Goal: Complete application form: Complete application form

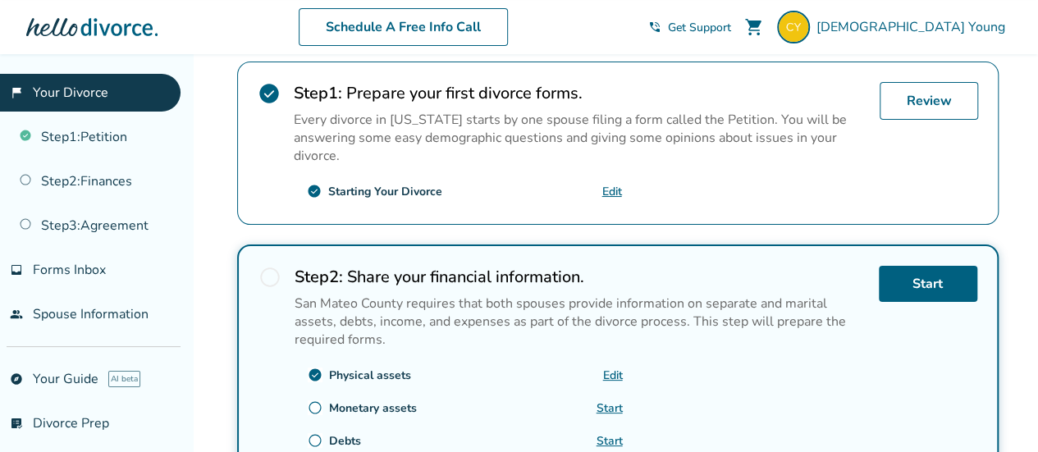
scroll to position [410, 0]
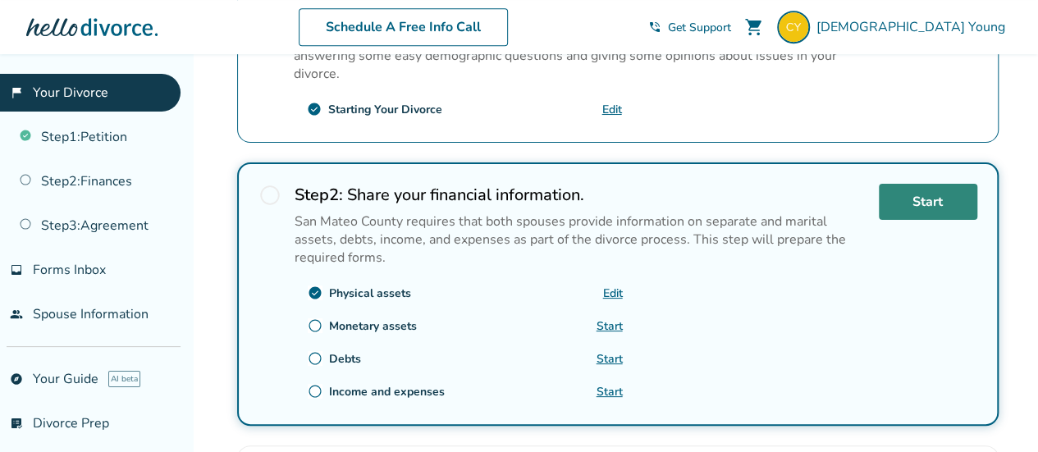
click at [916, 197] on link "Start" at bounding box center [928, 202] width 98 height 36
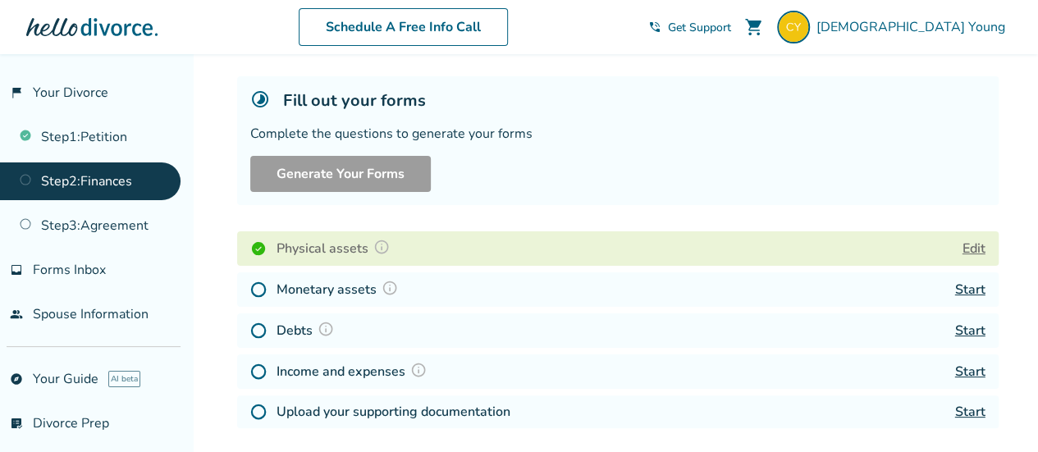
scroll to position [164, 0]
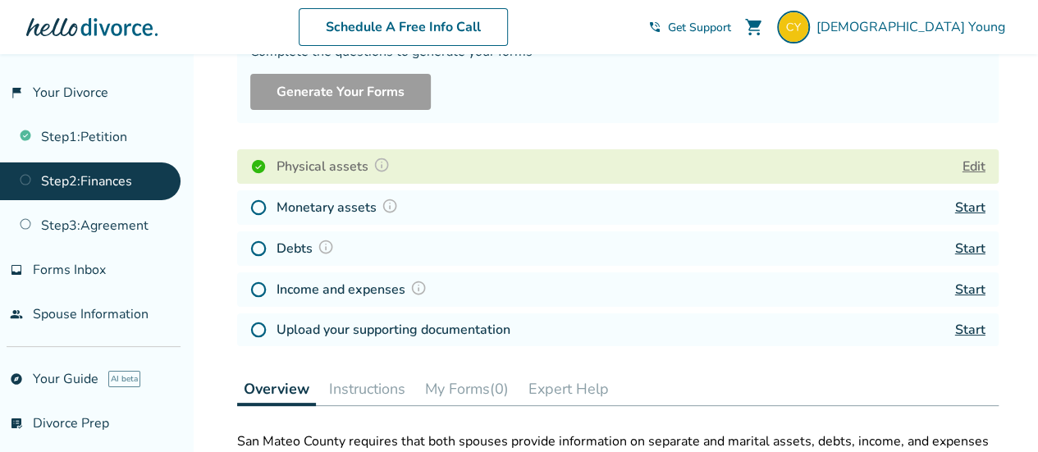
click at [968, 163] on button "Edit" at bounding box center [974, 167] width 23 height 20
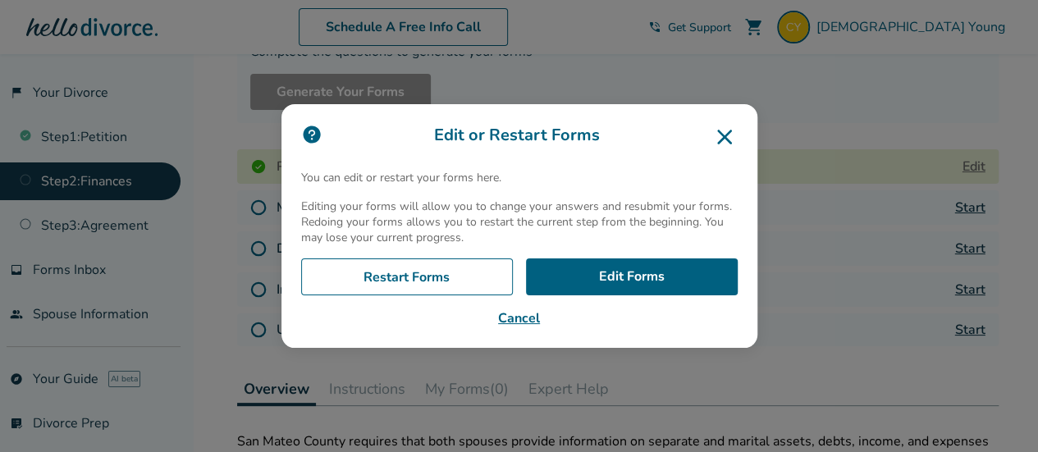
click at [727, 133] on icon at bounding box center [725, 137] width 26 height 26
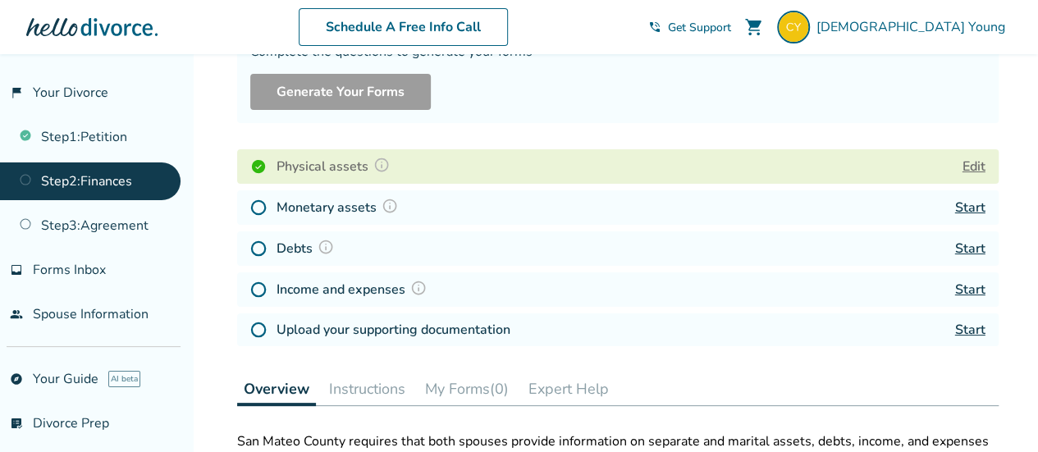
click at [978, 163] on button "Edit" at bounding box center [974, 167] width 23 height 20
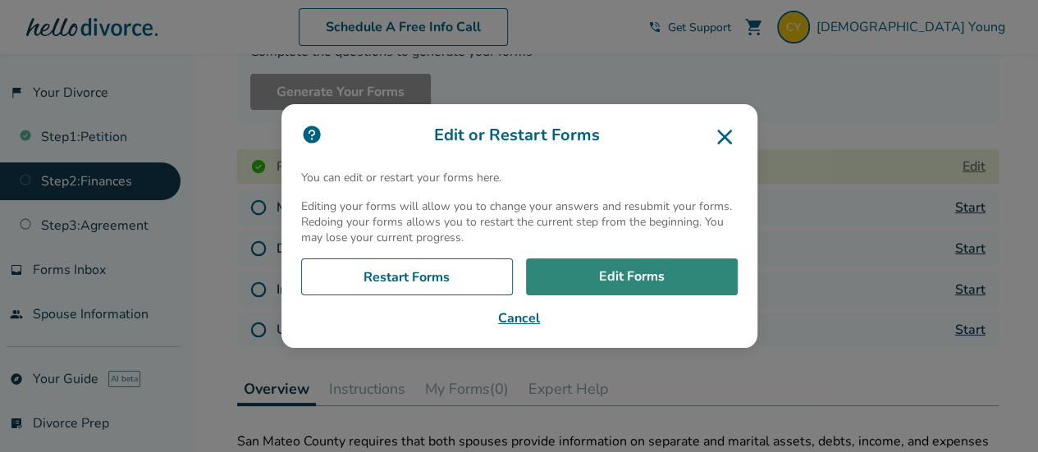
click at [634, 268] on link "Edit Forms" at bounding box center [632, 278] width 212 height 38
drag, startPoint x: 634, startPoint y: 268, endPoint x: 626, endPoint y: 297, distance: 29.9
click at [634, 268] on link "Edit Forms" at bounding box center [632, 278] width 212 height 38
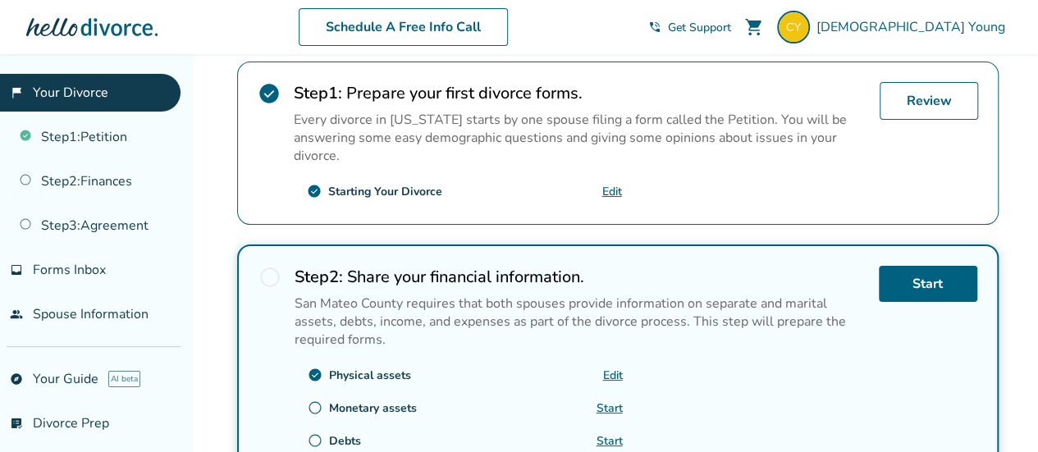
scroll to position [410, 0]
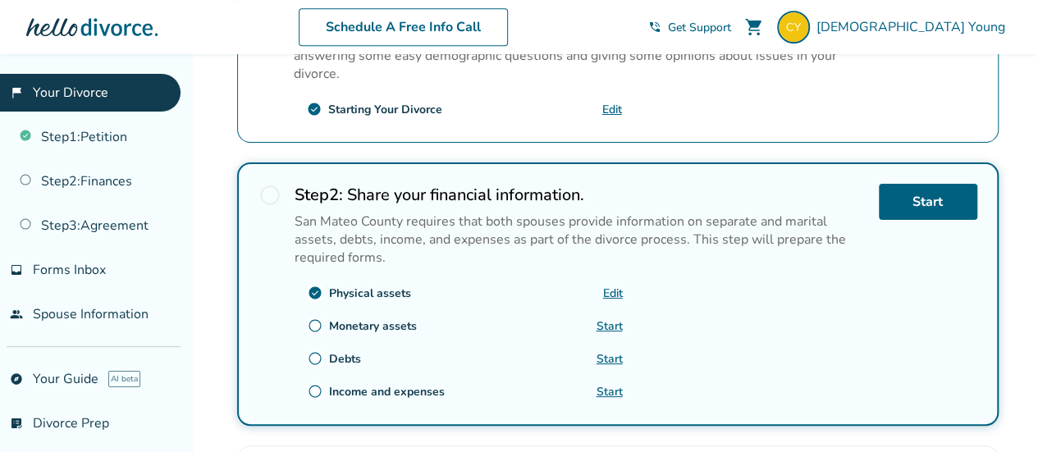
click at [606, 288] on link "Edit" at bounding box center [613, 294] width 20 height 16
